Goal: Task Accomplishment & Management: Manage account settings

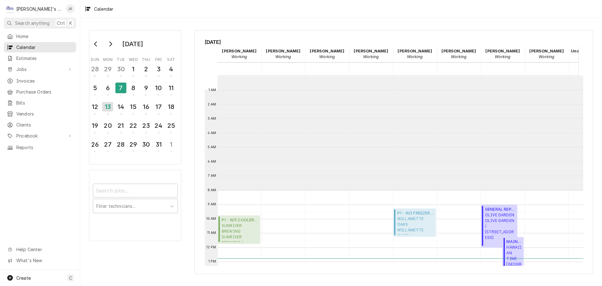
scroll to position [114, 122]
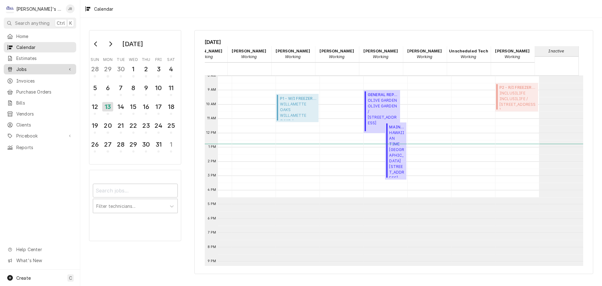
click at [53, 68] on span "Jobs" at bounding box center [39, 69] width 47 height 7
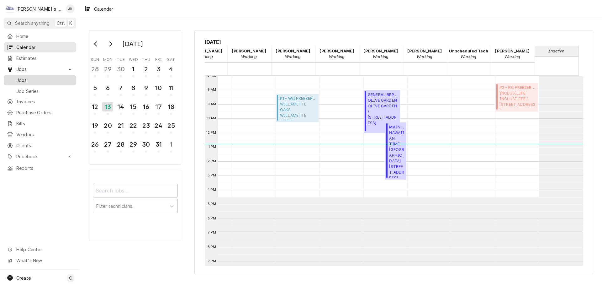
click at [49, 76] on div "Jobs" at bounding box center [40, 80] width 70 height 8
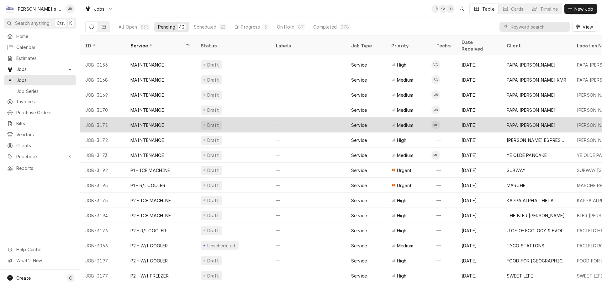
scroll to position [324, 0]
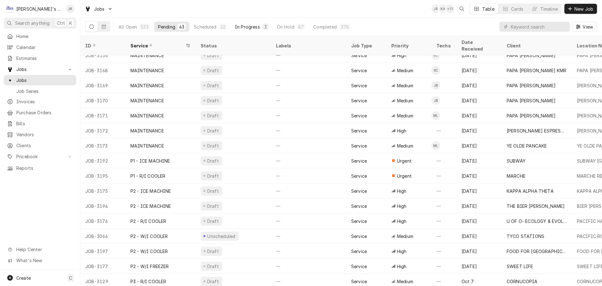
click at [254, 30] on button "In Progress 3" at bounding box center [251, 27] width 41 height 10
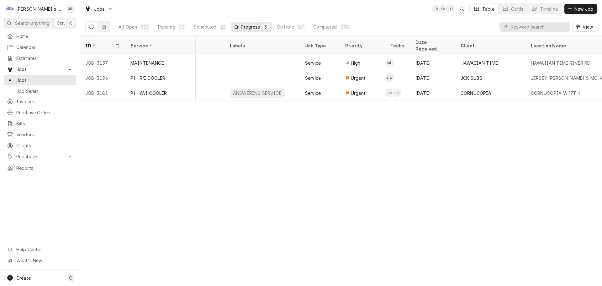
scroll to position [0, 0]
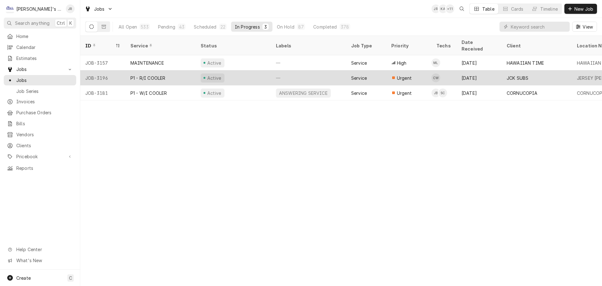
click at [247, 70] on div "Active" at bounding box center [233, 77] width 75 height 15
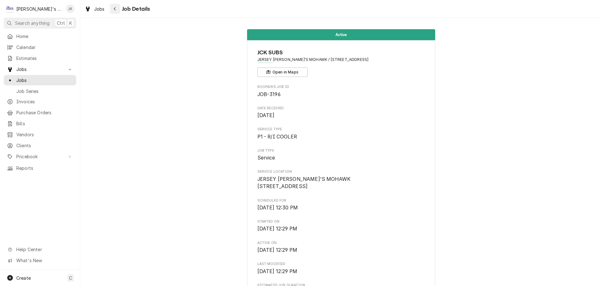
click at [114, 9] on icon "Navigate back" at bounding box center [115, 9] width 3 height 4
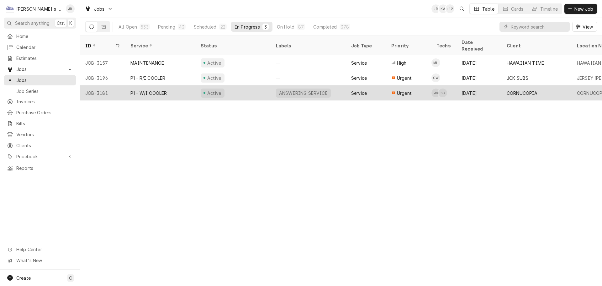
click at [246, 85] on div "Active" at bounding box center [233, 92] width 75 height 15
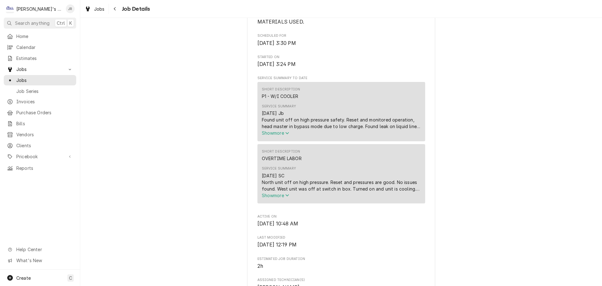
scroll to position [345, 0]
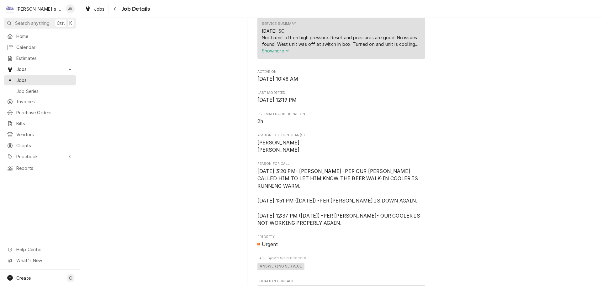
click at [275, 53] on span "Show more" at bounding box center [276, 50] width 28 height 5
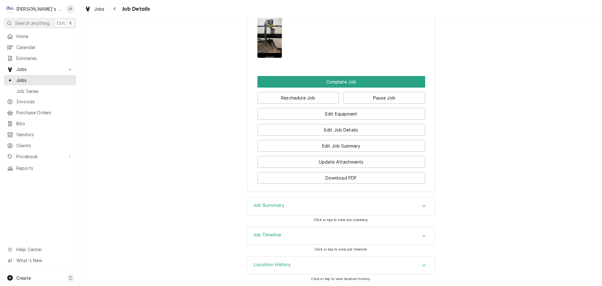
scroll to position [834, 0]
click at [293, 236] on div "Job Timeline" at bounding box center [341, 236] width 188 height 18
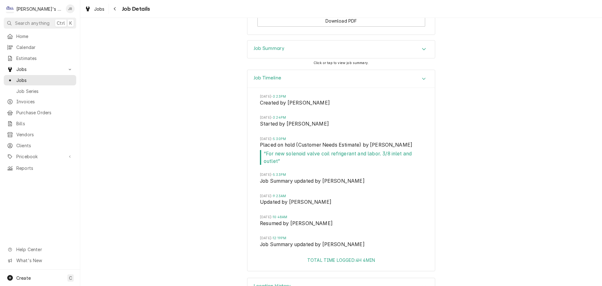
scroll to position [990, 0]
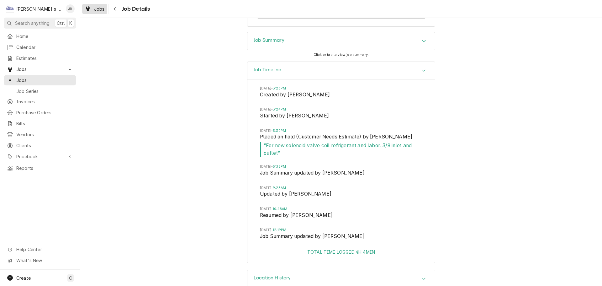
click at [92, 7] on div "Jobs" at bounding box center [94, 9] width 23 height 8
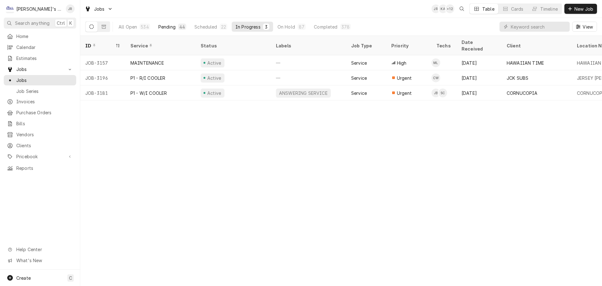
click at [170, 27] on div "Pending" at bounding box center [166, 27] width 17 height 7
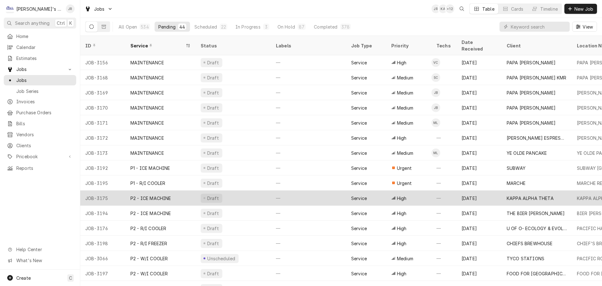
scroll to position [324, 0]
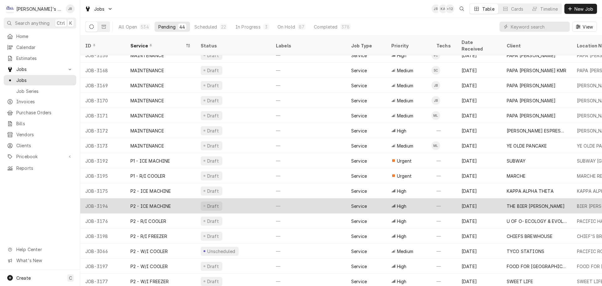
click at [243, 198] on div "Draft" at bounding box center [233, 205] width 75 height 15
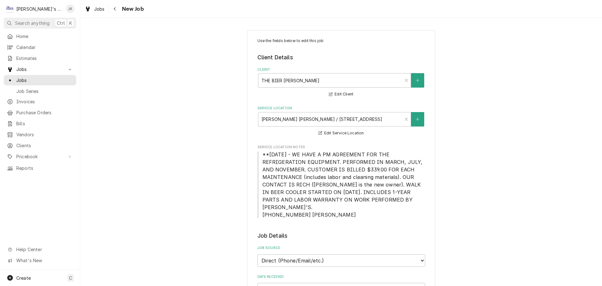
type textarea "x"
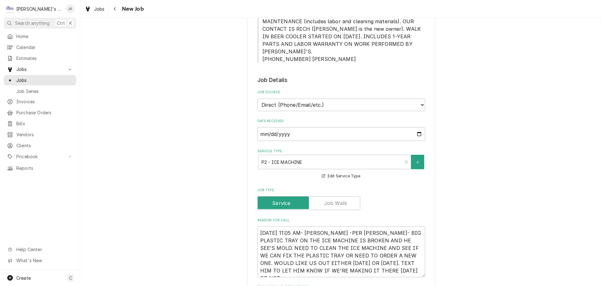
scroll to position [188, 0]
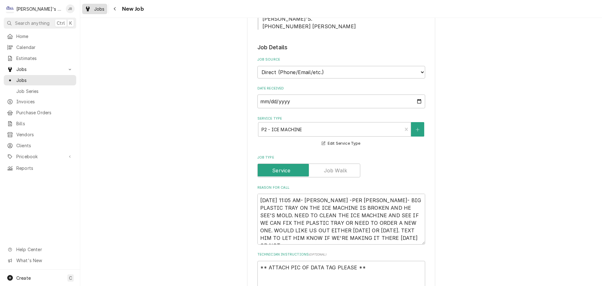
click at [88, 12] on div "Dynamic Content Wrapper" at bounding box center [88, 9] width 6 height 8
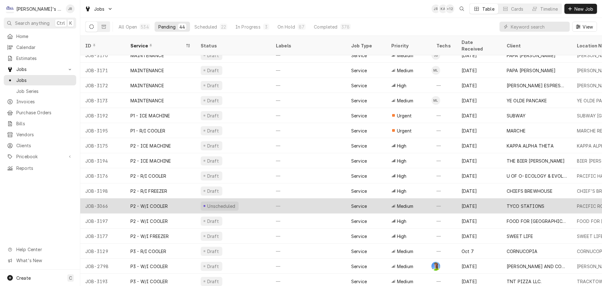
scroll to position [400, 0]
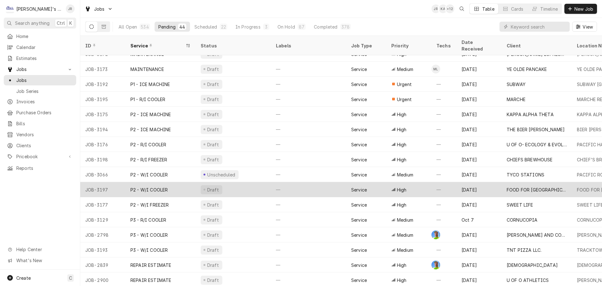
click at [250, 184] on div "Draft" at bounding box center [233, 189] width 75 height 15
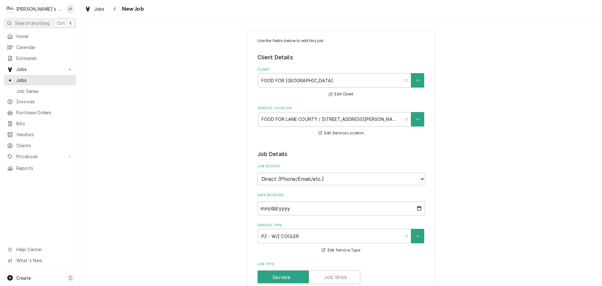
type textarea "x"
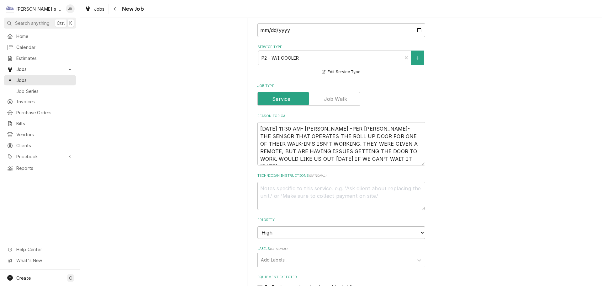
scroll to position [188, 0]
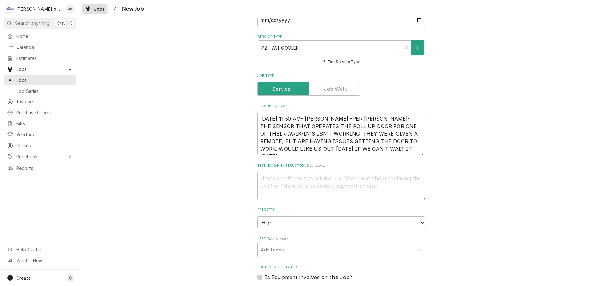
click at [100, 10] on span "Jobs" at bounding box center [99, 9] width 11 height 7
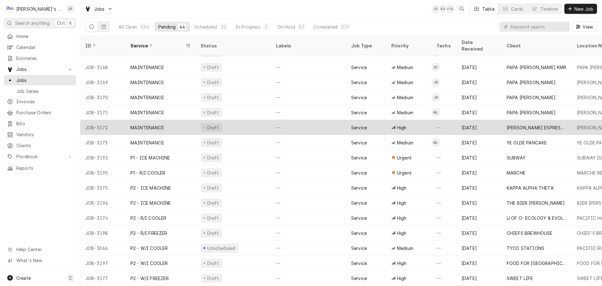
scroll to position [339, 0]
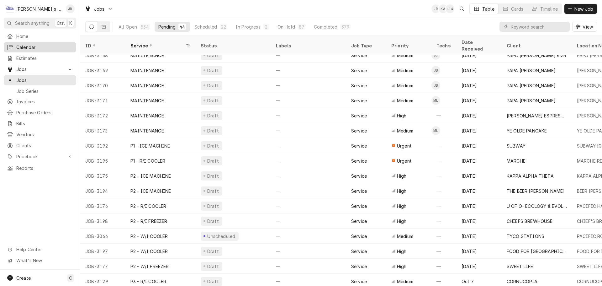
click at [54, 45] on span "Calendar" at bounding box center [44, 47] width 57 height 7
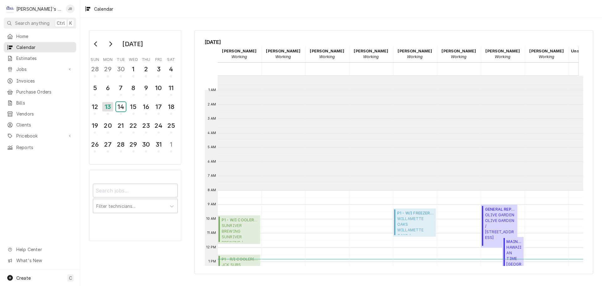
scroll to position [114, 0]
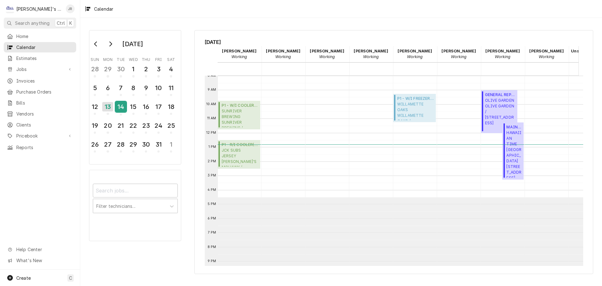
drag, startPoint x: 88, startPoint y: 88, endPoint x: 124, endPoint y: 111, distance: 42.0
click at [124, 111] on div "14" at bounding box center [120, 106] width 11 height 11
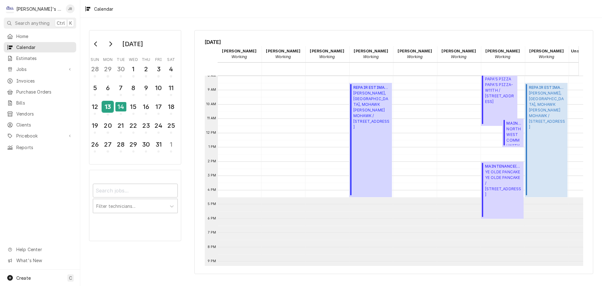
click at [107, 108] on div "13" at bounding box center [107, 106] width 11 height 11
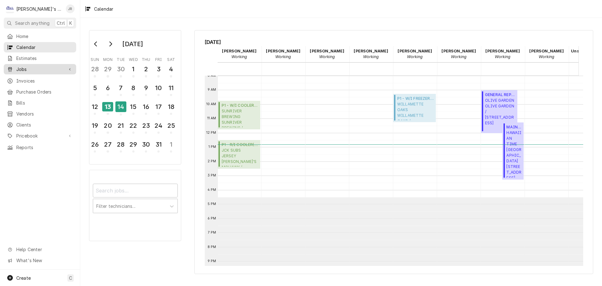
click at [56, 71] on link "Jobs" at bounding box center [40, 69] width 72 height 10
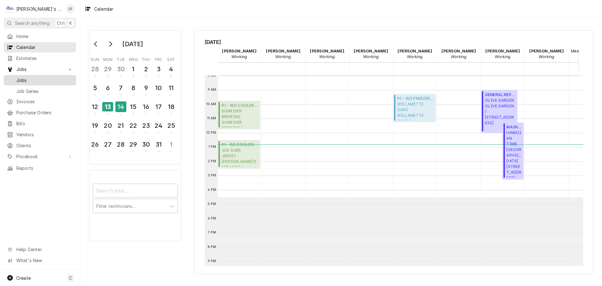
click at [56, 77] on span "Jobs" at bounding box center [44, 80] width 57 height 7
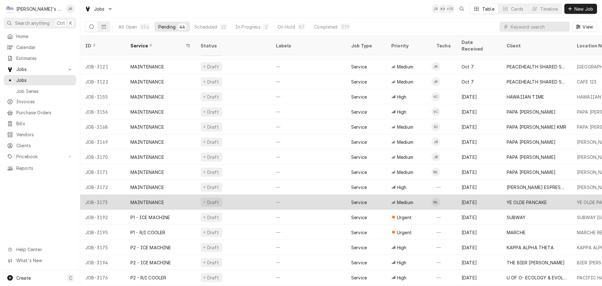
scroll to position [278, 0]
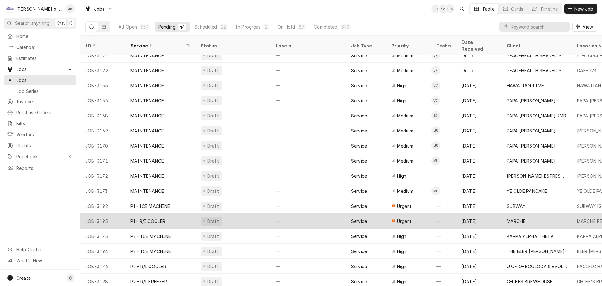
click at [247, 214] on div "Draft" at bounding box center [233, 220] width 75 height 15
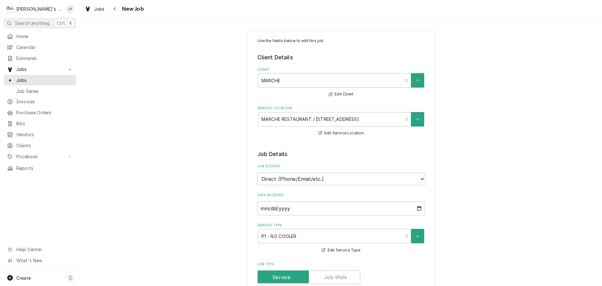
type textarea "x"
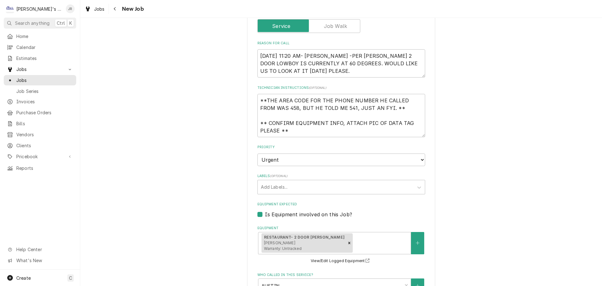
scroll to position [94, 0]
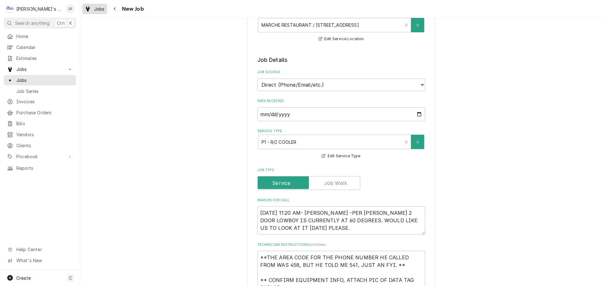
click at [97, 12] on div "Jobs" at bounding box center [94, 9] width 23 height 8
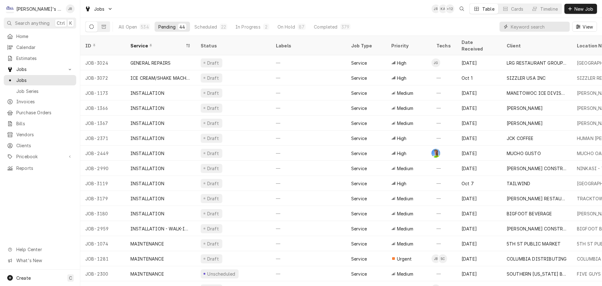
click at [522, 26] on input "Dynamic Content Wrapper" at bounding box center [539, 27] width 56 height 10
type input "marche"
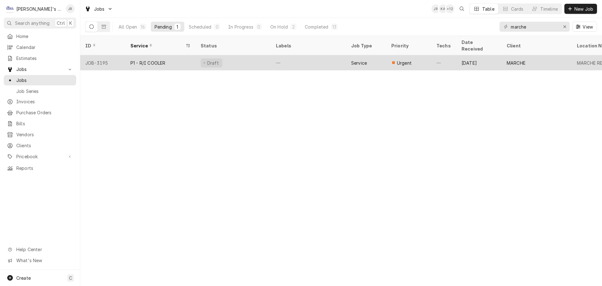
click at [176, 55] on div "P1 - R/I COOLER" at bounding box center [160, 62] width 70 height 15
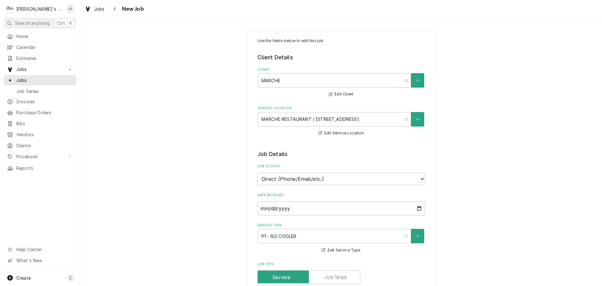
type textarea "x"
click at [114, 9] on icon "Navigate back" at bounding box center [115, 8] width 2 height 3
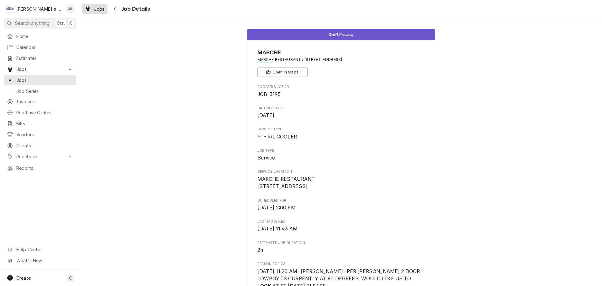
click at [103, 10] on span "Jobs" at bounding box center [99, 9] width 11 height 7
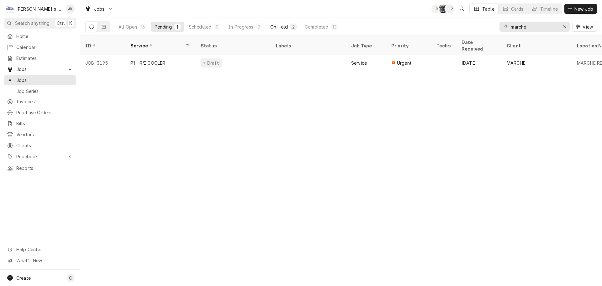
click at [282, 29] on button "On Hold 2" at bounding box center [284, 27] width 34 height 10
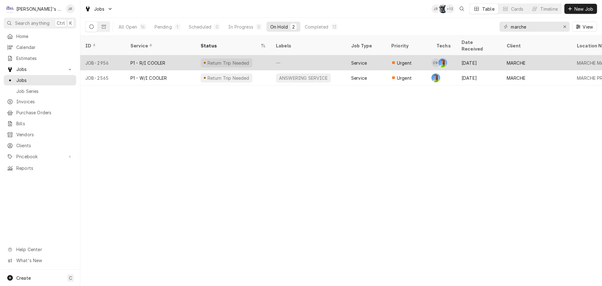
click at [259, 56] on div "Return Trip Needed" at bounding box center [233, 62] width 75 height 15
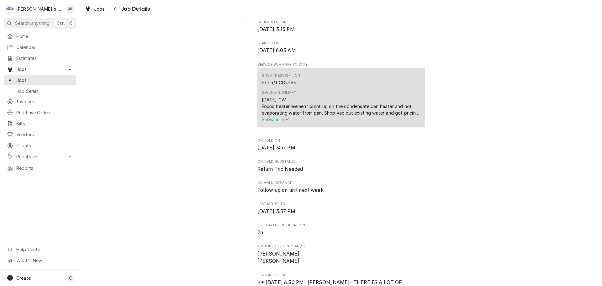
scroll to position [188, 0]
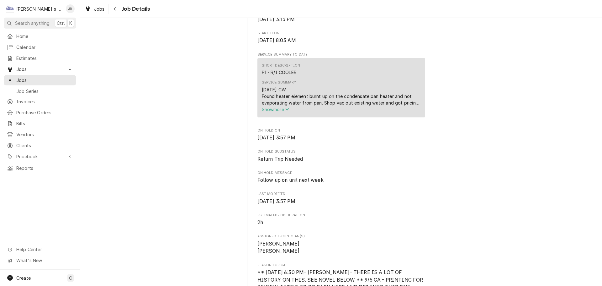
click at [264, 112] on span "Show more" at bounding box center [276, 109] width 28 height 5
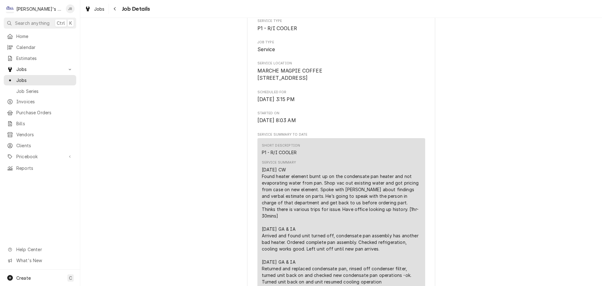
scroll to position [0, 0]
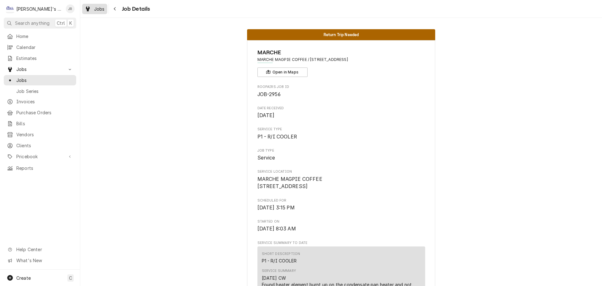
click at [93, 6] on div "Jobs" at bounding box center [94, 9] width 23 height 8
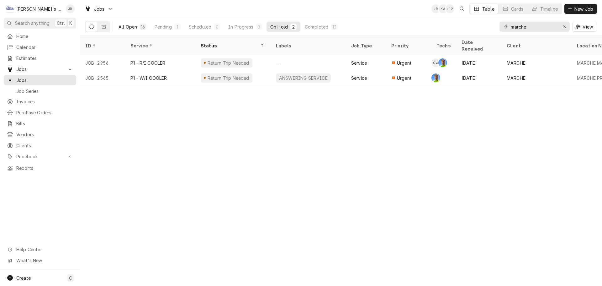
click at [137, 26] on button "All Open 16" at bounding box center [132, 27] width 35 height 10
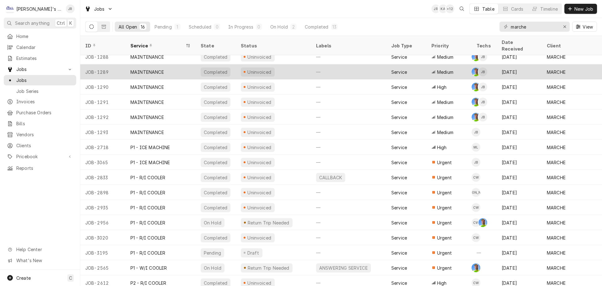
scroll to position [8, 0]
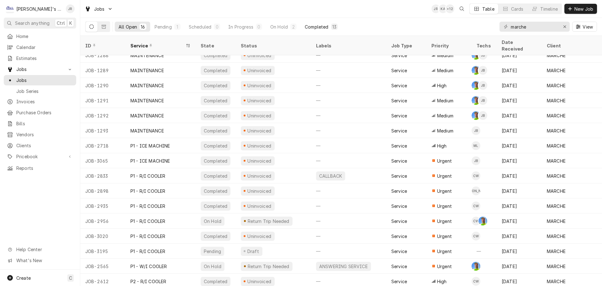
click at [317, 29] on div "Completed" at bounding box center [317, 27] width 24 height 7
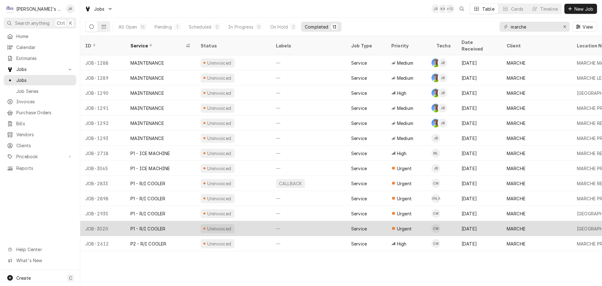
click at [256, 221] on div "Uninvoiced" at bounding box center [233, 228] width 75 height 15
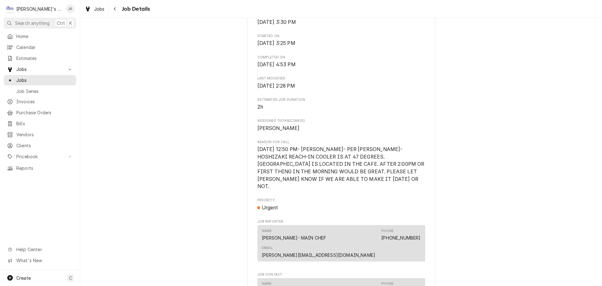
scroll to position [220, 0]
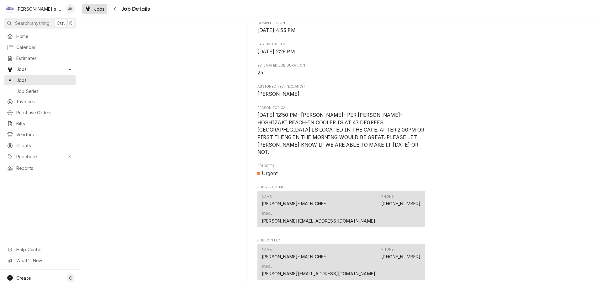
click at [103, 13] on link "Jobs" at bounding box center [94, 9] width 25 height 10
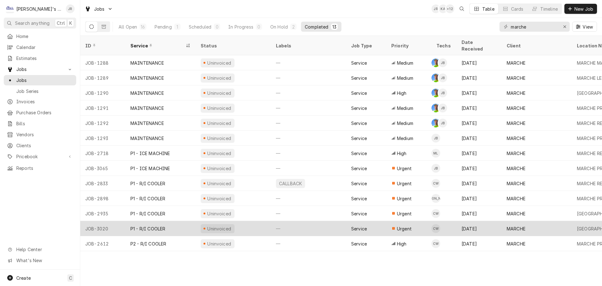
click at [249, 221] on div "Uninvoiced" at bounding box center [233, 228] width 75 height 15
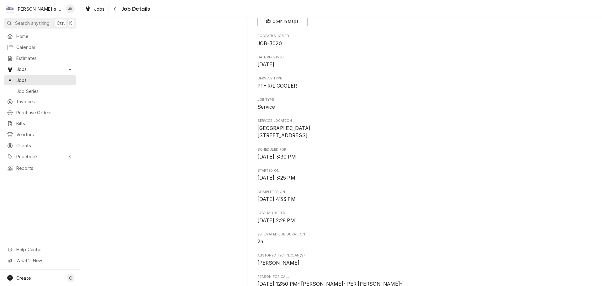
scroll to position [157, 0]
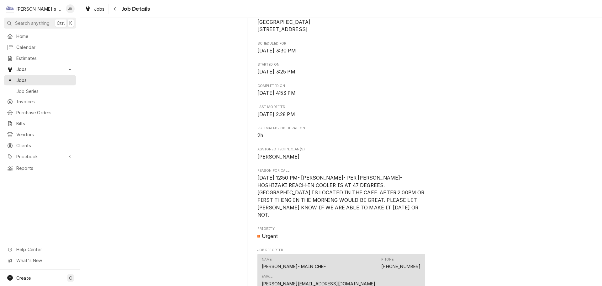
click at [88, 16] on div "Jobs Job Details" at bounding box center [341, 9] width 522 height 18
click at [92, 11] on div "Jobs" at bounding box center [94, 9] width 23 height 8
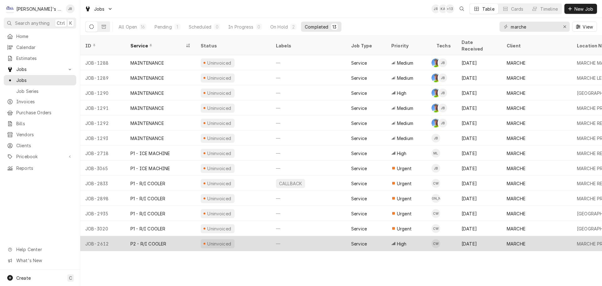
click at [255, 236] on div "Uninvoiced" at bounding box center [233, 243] width 75 height 15
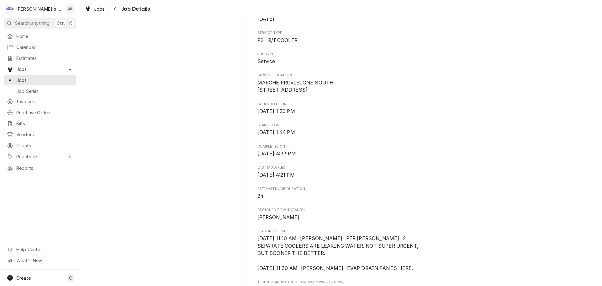
scroll to position [220, 0]
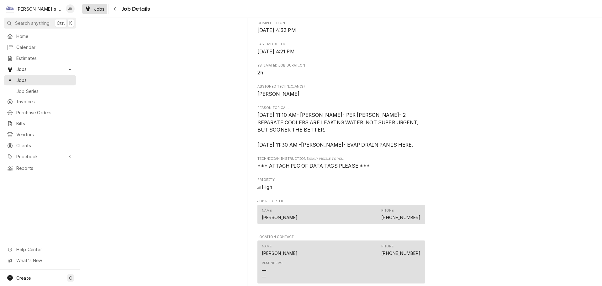
click at [99, 11] on span "Jobs" at bounding box center [99, 9] width 11 height 7
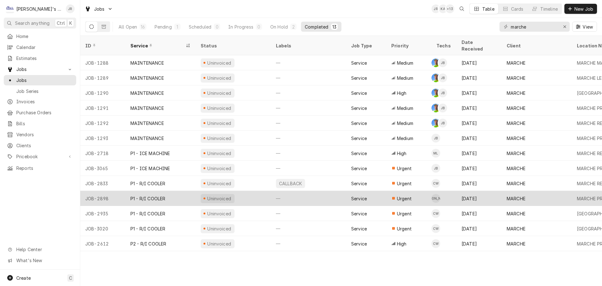
click at [241, 191] on div "Uninvoiced" at bounding box center [233, 198] width 75 height 15
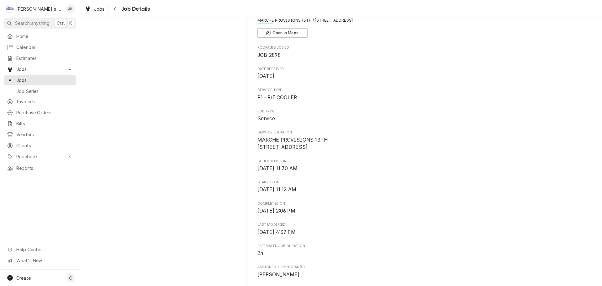
scroll to position [188, 0]
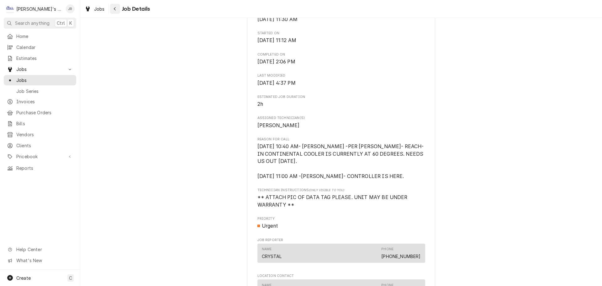
click at [111, 13] on button "Navigate back" at bounding box center [115, 9] width 10 height 10
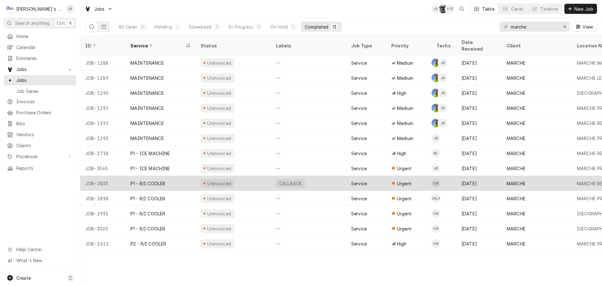
click at [245, 179] on div "Uninvoiced" at bounding box center [233, 183] width 75 height 15
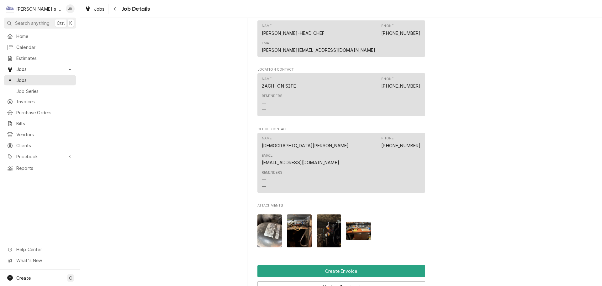
scroll to position [533, 0]
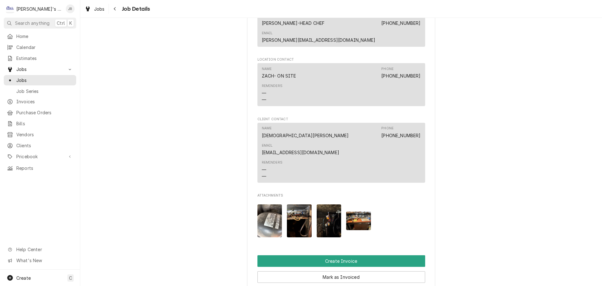
click at [295, 213] on img "Attachments" at bounding box center [299, 220] width 25 height 33
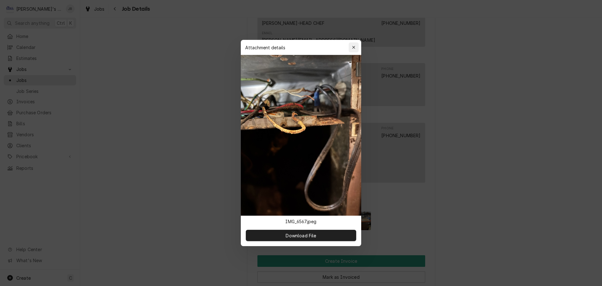
click at [354, 49] on icon "button" at bounding box center [353, 47] width 3 height 4
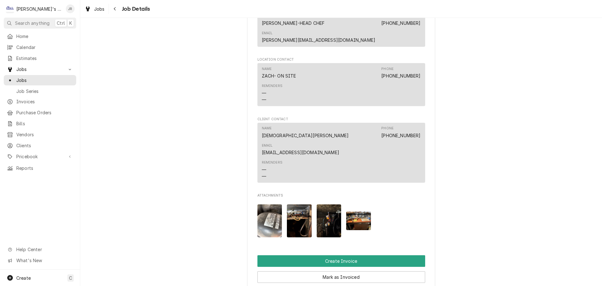
click at [273, 212] on img "Attachments" at bounding box center [269, 220] width 25 height 33
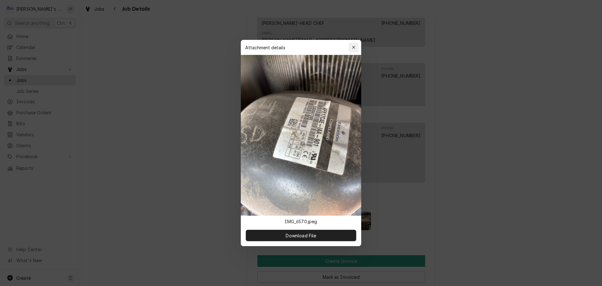
click at [355, 48] on icon "button" at bounding box center [353, 47] width 3 height 4
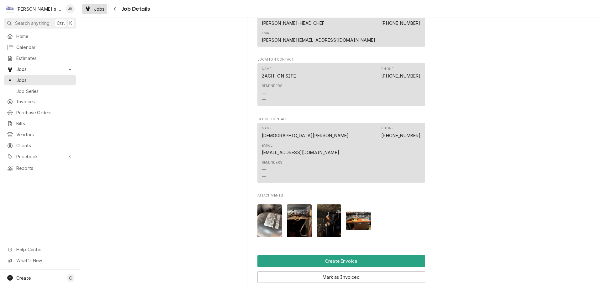
click at [98, 13] on link "Jobs" at bounding box center [94, 9] width 25 height 10
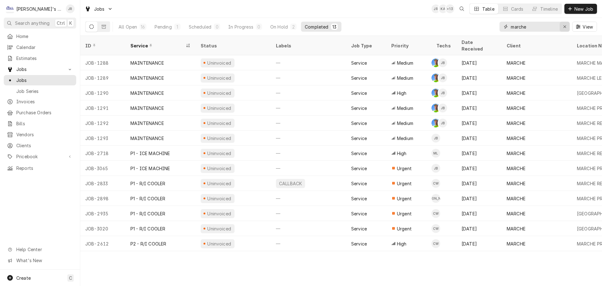
click at [564, 27] on icon "Erase input" at bounding box center [564, 26] width 3 height 4
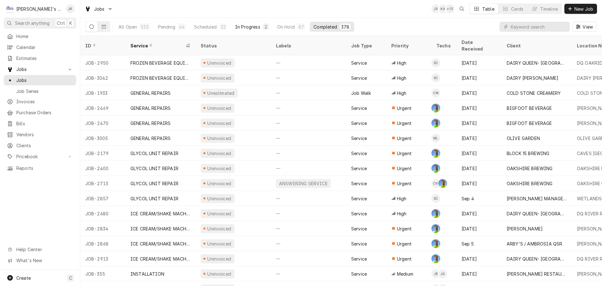
click at [243, 29] on div "In Progress" at bounding box center [247, 27] width 25 height 7
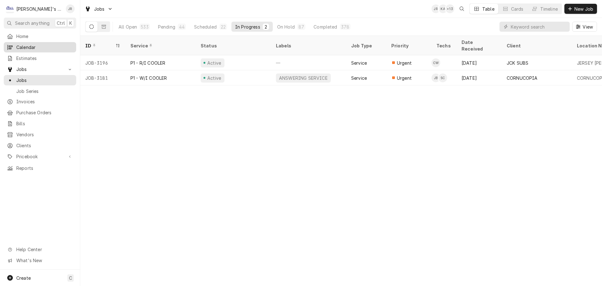
click at [50, 42] on link "Calendar" at bounding box center [40, 47] width 72 height 10
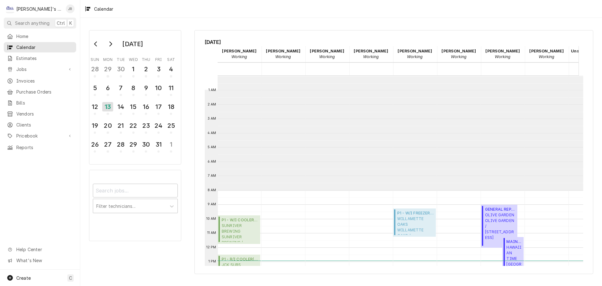
scroll to position [114, 0]
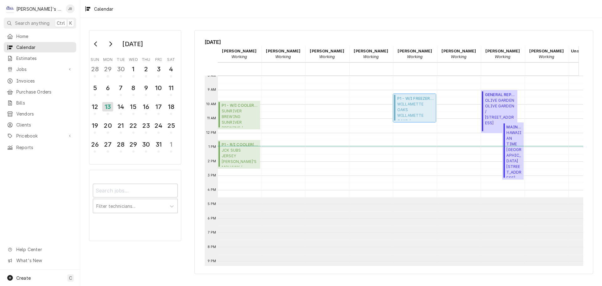
click at [400, 106] on span "WILLAMETTE OAKS WILLAMETTE OAKS / 455 ALEXANDER LOOP, EUGENE, OR 97401" at bounding box center [415, 110] width 37 height 19
click at [61, 70] on span "Jobs" at bounding box center [39, 69] width 47 height 7
click at [60, 79] on span "Jobs" at bounding box center [44, 80] width 57 height 7
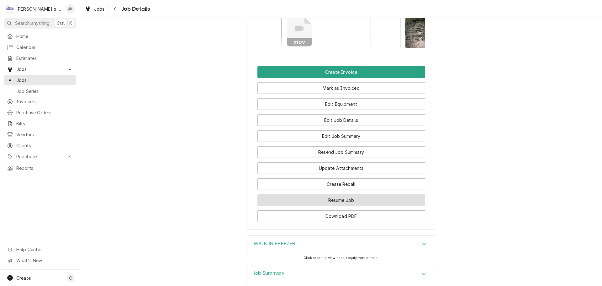
scroll to position [627, 0]
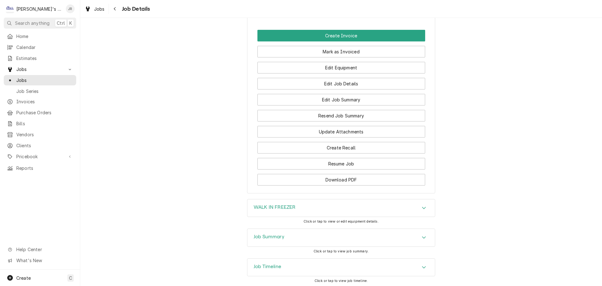
click at [326, 242] on div "Job Summary" at bounding box center [341, 238] width 188 height 18
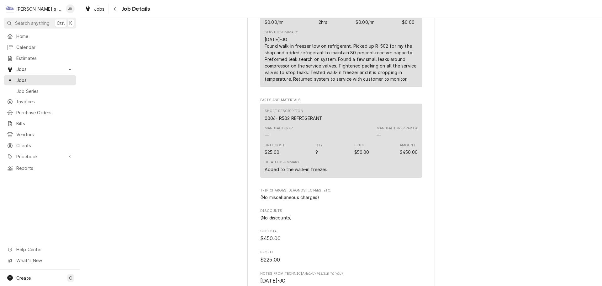
scroll to position [1004, 0]
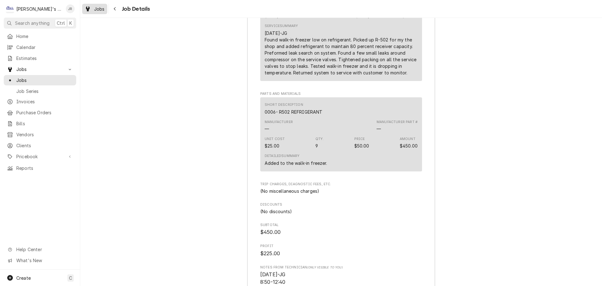
click at [93, 6] on div "Jobs" at bounding box center [94, 9] width 23 height 8
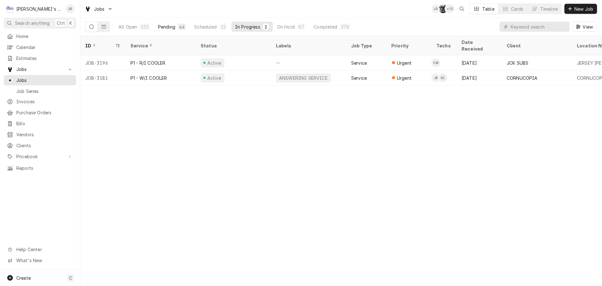
click at [178, 29] on div "44" at bounding box center [182, 27] width 8 height 6
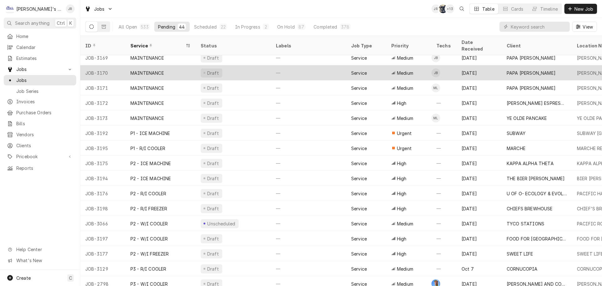
scroll to position [354, 0]
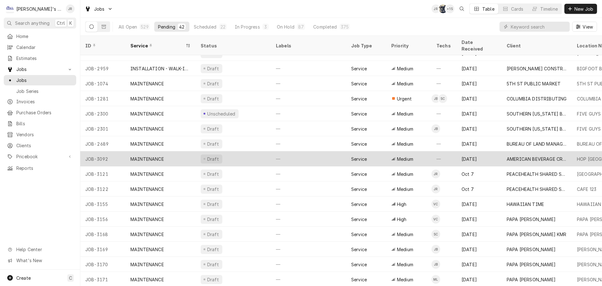
scroll to position [173, 0]
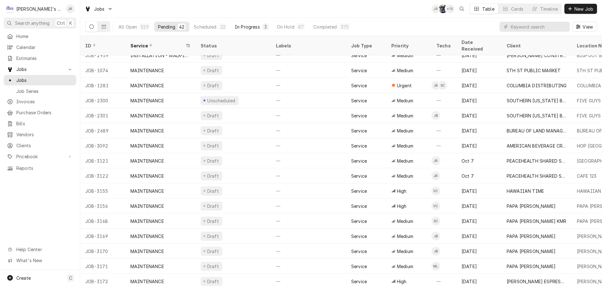
click at [247, 23] on button "In Progress 3" at bounding box center [251, 27] width 41 height 10
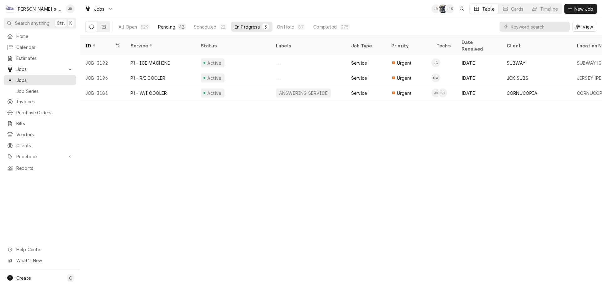
click at [164, 26] on div "Pending" at bounding box center [166, 27] width 17 height 7
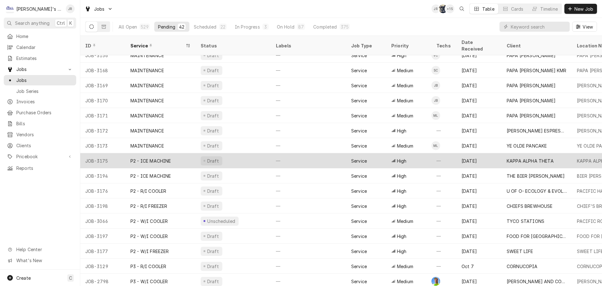
scroll to position [355, 0]
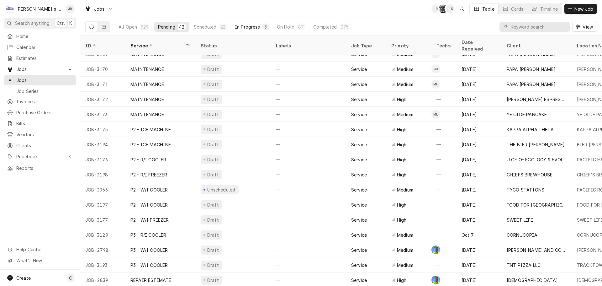
click at [246, 31] on button "In Progress 3" at bounding box center [251, 27] width 41 height 10
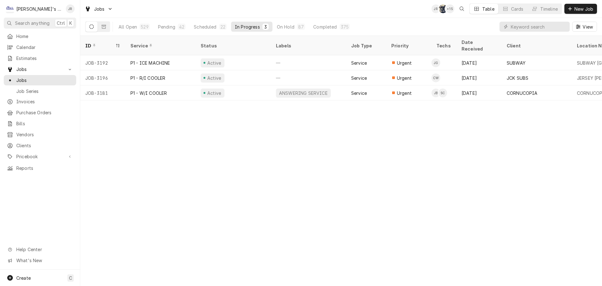
scroll to position [0, 0]
click at [52, 46] on span "Calendar" at bounding box center [44, 47] width 57 height 7
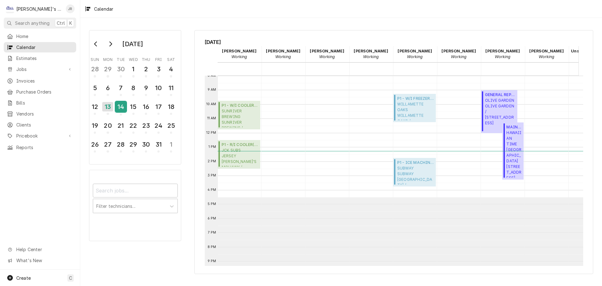
click at [117, 106] on div "14" at bounding box center [120, 106] width 11 height 11
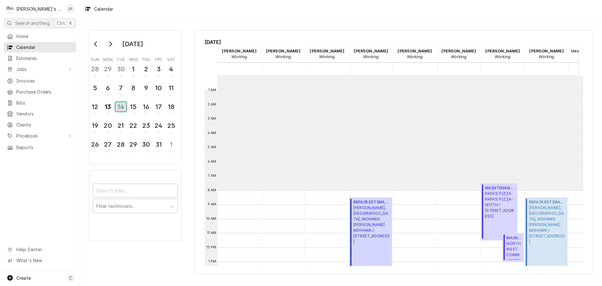
scroll to position [114, 0]
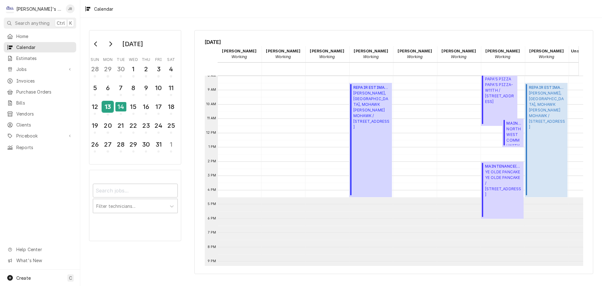
click at [112, 108] on div "13" at bounding box center [107, 106] width 11 height 11
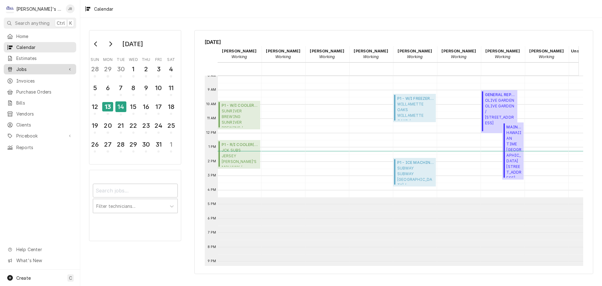
click at [49, 66] on span "Jobs" at bounding box center [39, 69] width 47 height 7
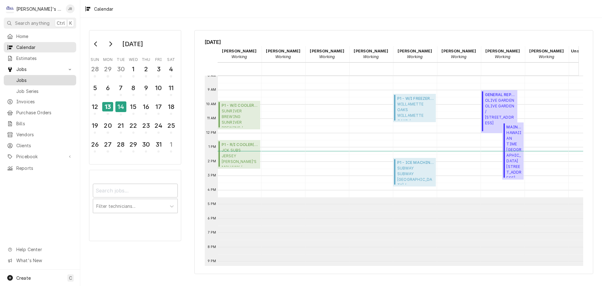
click at [45, 77] on span "Jobs" at bounding box center [44, 80] width 57 height 7
